Goal: Information Seeking & Learning: Learn about a topic

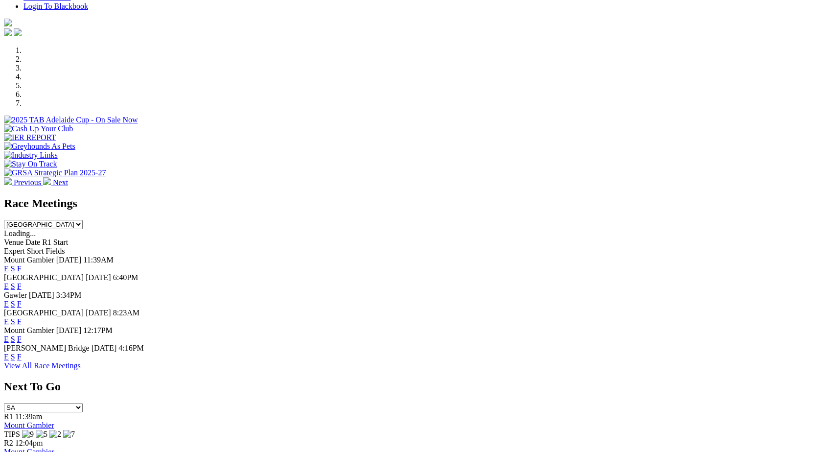
scroll to position [269, 0]
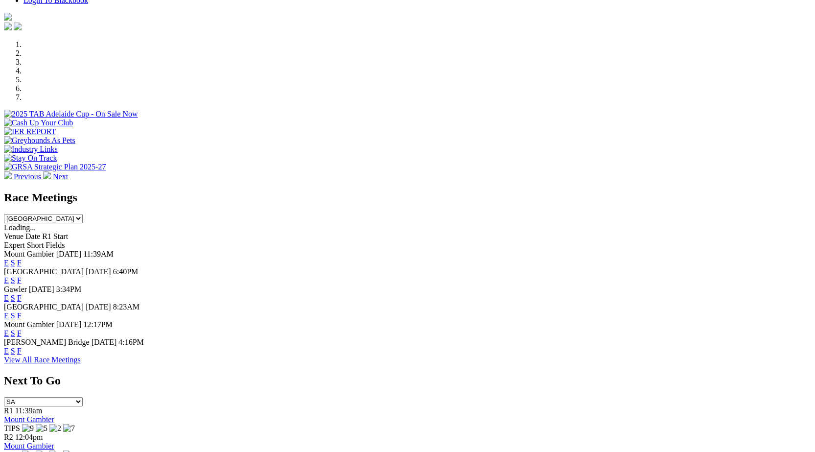
click at [22, 311] on link "F" at bounding box center [19, 315] width 4 height 8
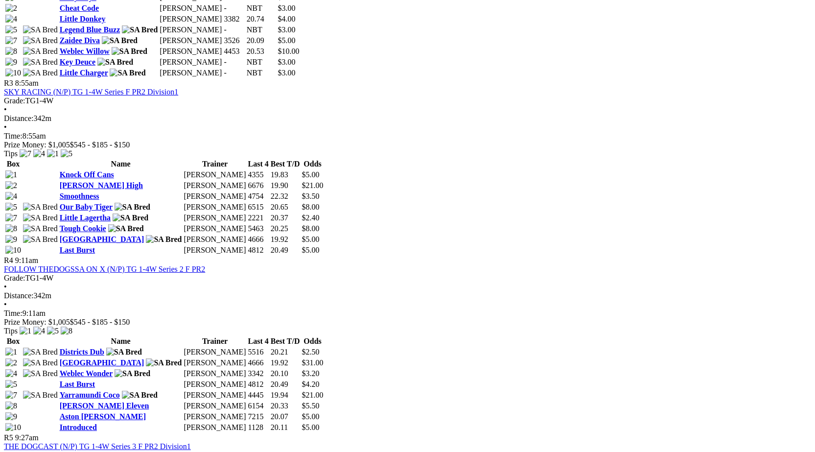
scroll to position [739, 0]
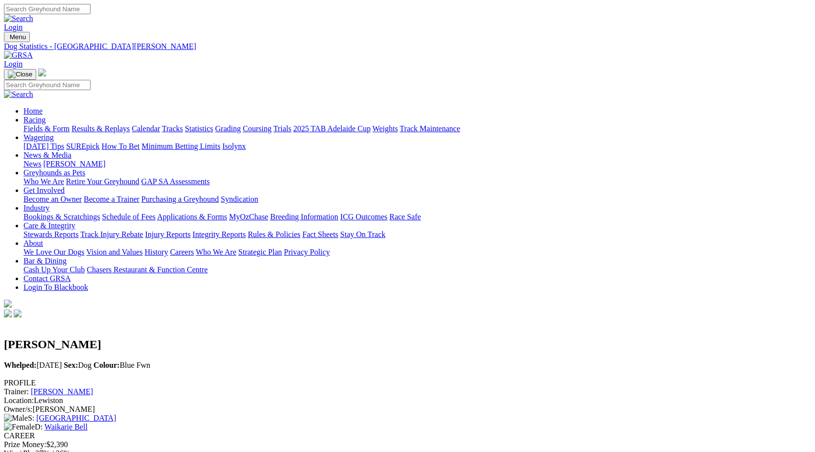
click at [93, 387] on link "[PERSON_NAME]" at bounding box center [62, 391] width 62 height 8
